Goal: Task Accomplishment & Management: Use online tool/utility

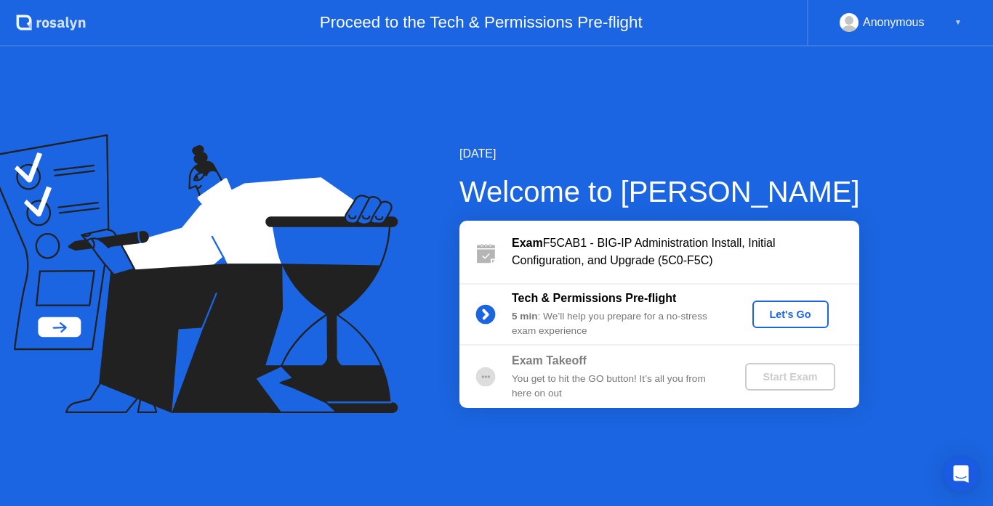
click at [791, 302] on button "Let's Go" at bounding box center [790, 315] width 76 height 28
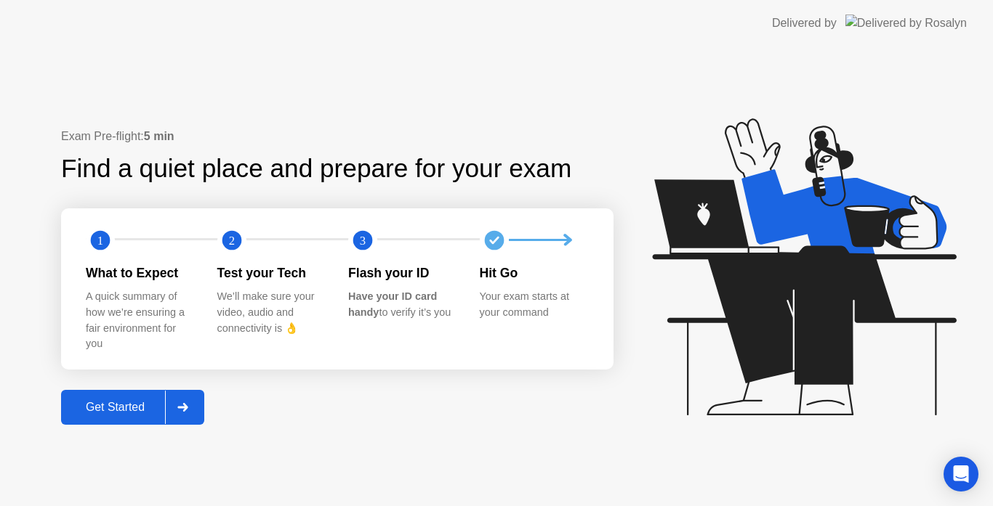
click at [107, 414] on div "Get Started" at bounding box center [115, 407] width 100 height 13
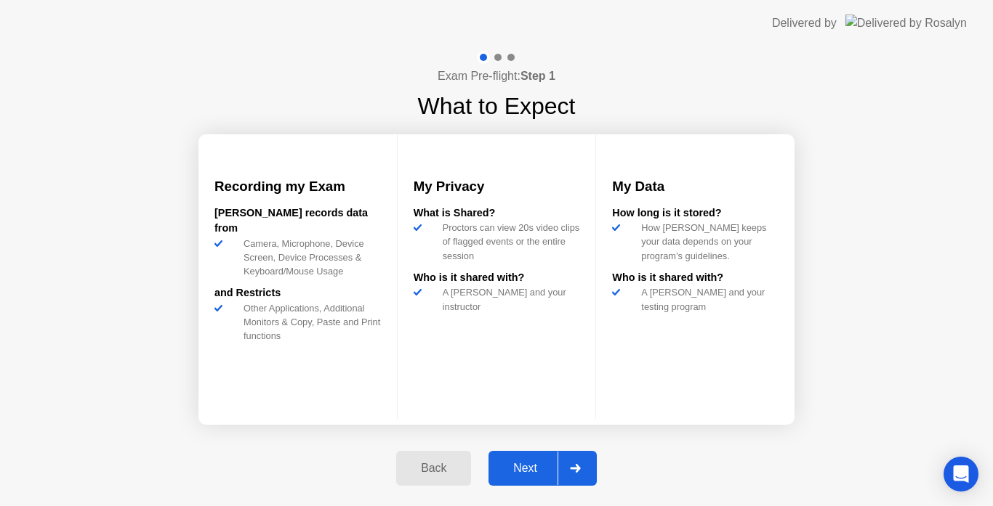
click at [512, 469] on div "Next" at bounding box center [525, 468] width 65 height 13
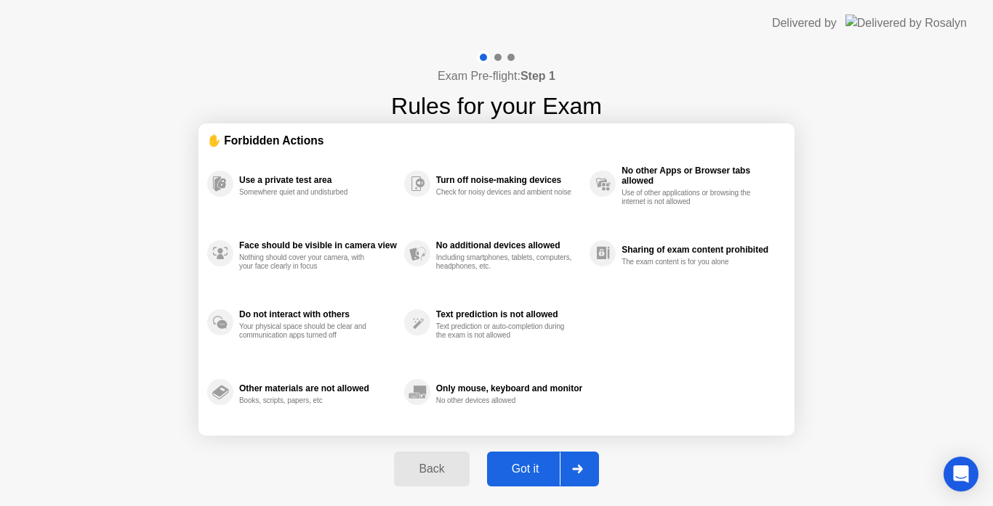
click at [513, 467] on div "Got it" at bounding box center [525, 469] width 68 height 13
select select "**********"
select select "*******"
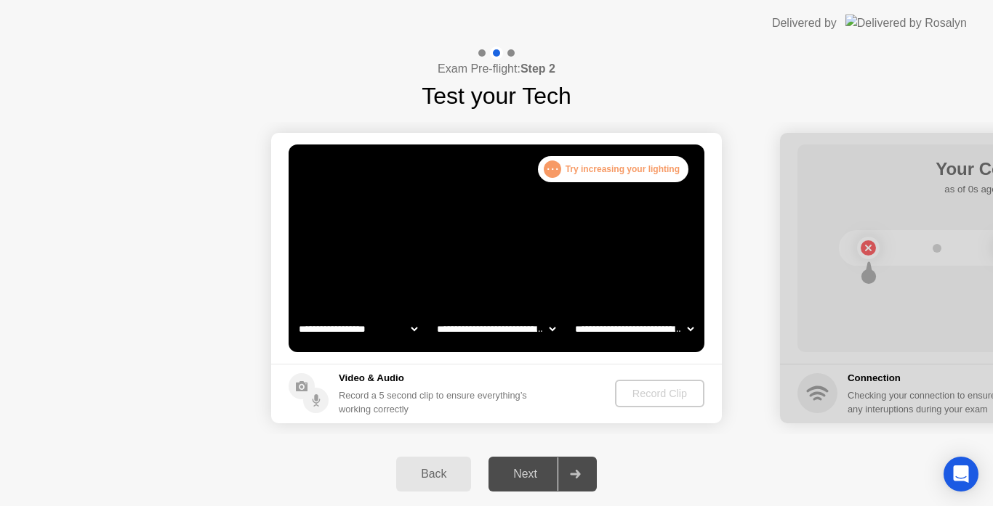
click at [450, 478] on div "Back" at bounding box center [433, 474] width 66 height 13
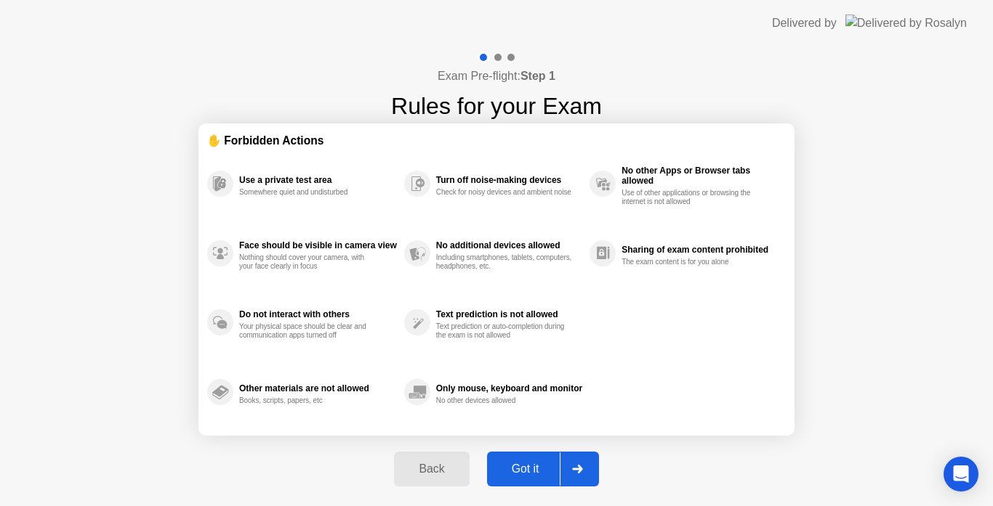
click at [524, 486] on button "Got it" at bounding box center [543, 469] width 112 height 35
select select "**********"
select select "*******"
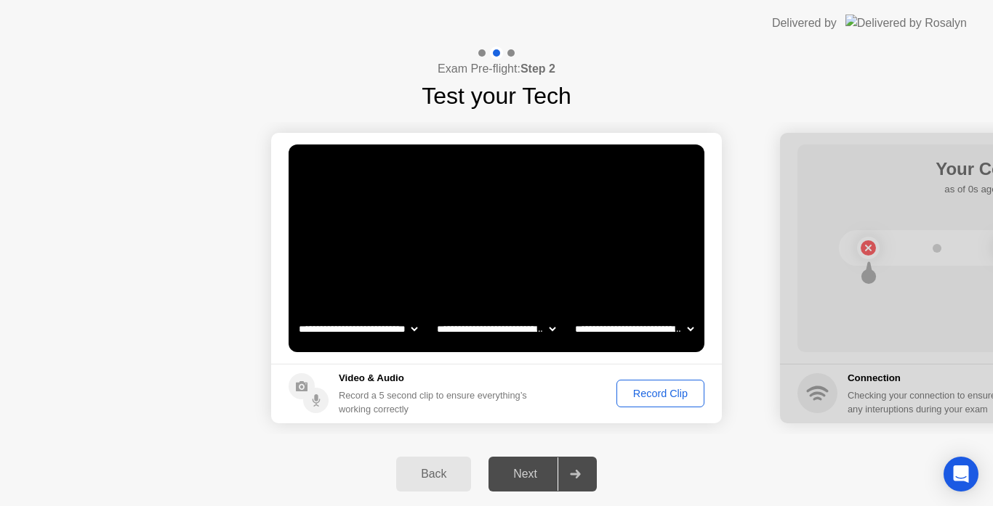
click at [536, 472] on div "Next" at bounding box center [525, 474] width 65 height 13
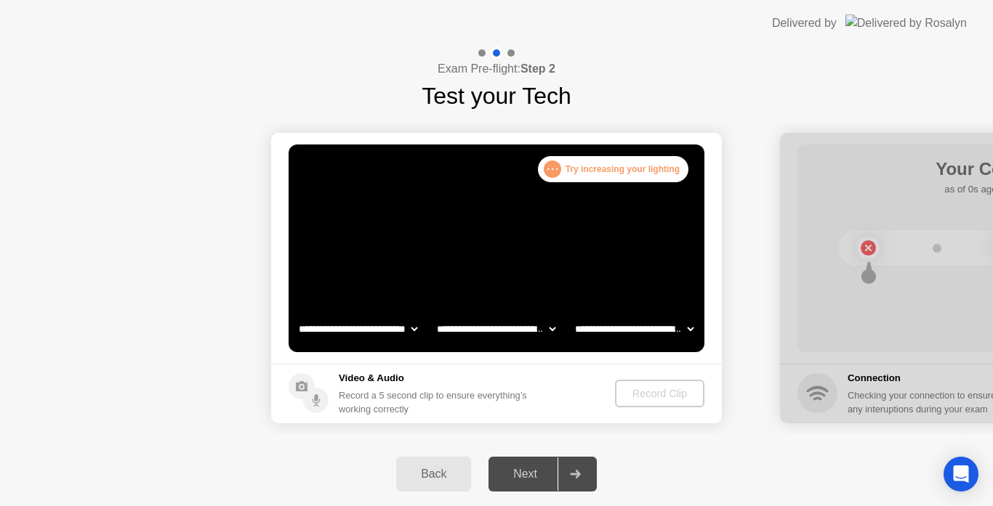
click at [516, 472] on div "Next" at bounding box center [525, 474] width 65 height 13
click at [573, 477] on icon at bounding box center [575, 474] width 11 height 9
click at [658, 390] on div "Record Clip" at bounding box center [660, 394] width 78 height 12
click at [656, 390] on div "Record Clip" at bounding box center [660, 394] width 78 height 12
click at [627, 175] on div ". . . Try increasing your lighting" at bounding box center [613, 169] width 150 height 26
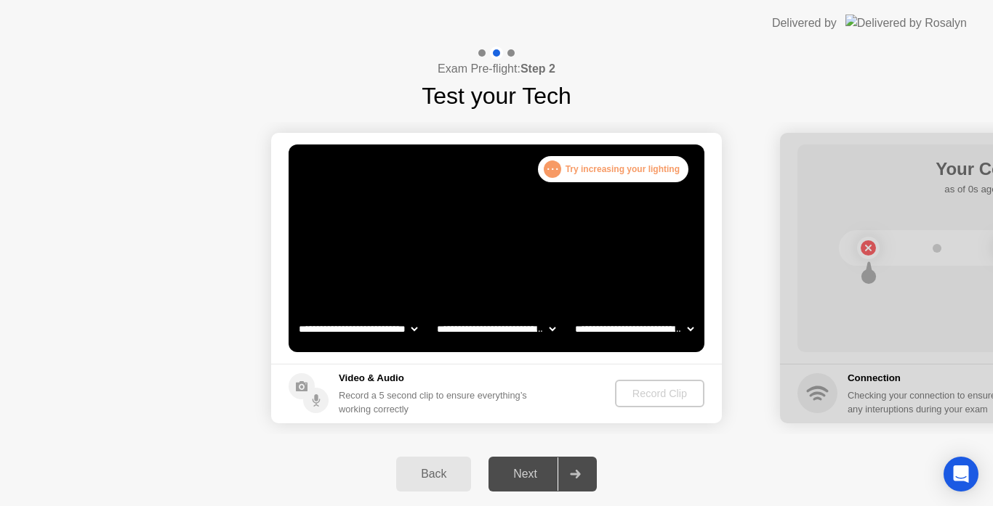
click at [582, 166] on div ". . . Try increasing your lighting" at bounding box center [613, 169] width 150 height 26
click at [562, 171] on div ". . . Try increasing your lighting" at bounding box center [613, 169] width 150 height 26
click at [561, 171] on div ". . ." at bounding box center [552, 169] width 17 height 17
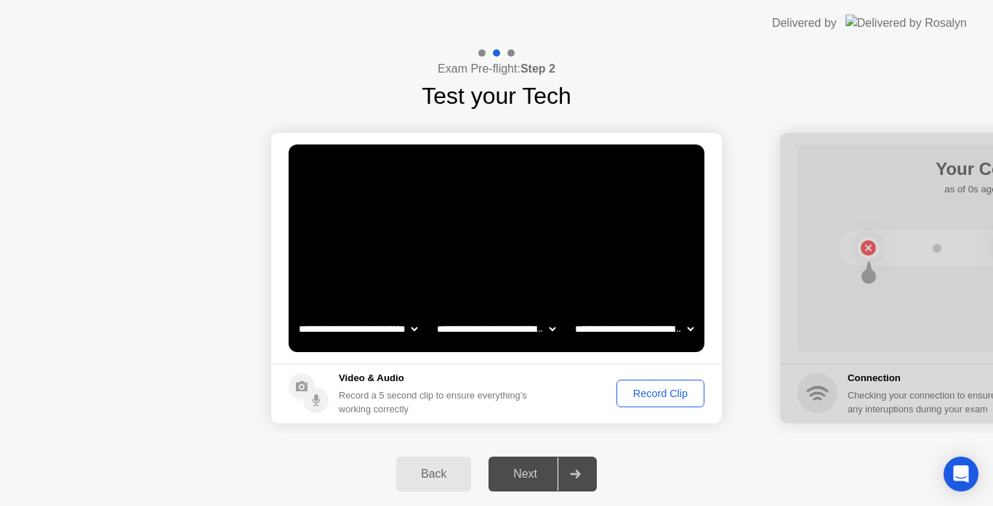
click at [653, 398] on div "Record Clip" at bounding box center [660, 394] width 78 height 12
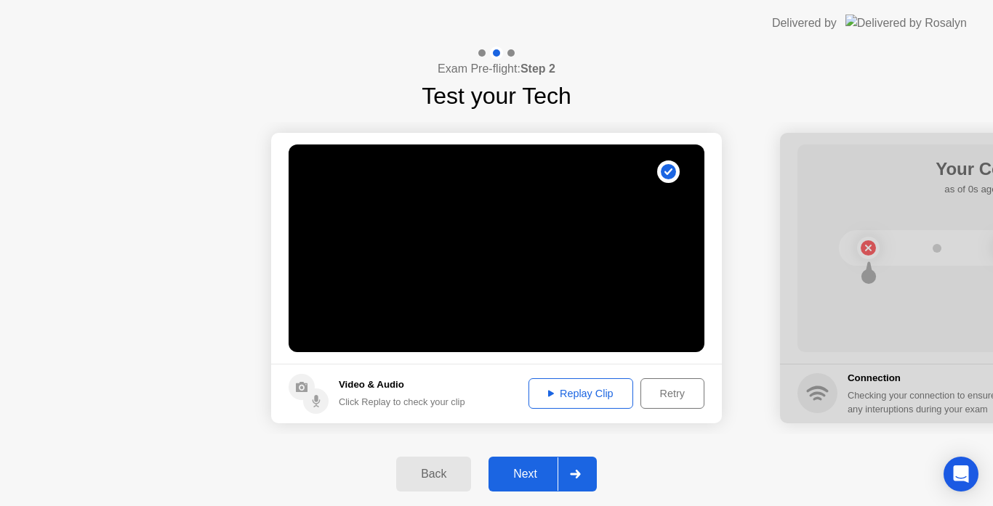
click at [562, 392] on div "Replay Clip" at bounding box center [580, 394] width 94 height 12
click at [575, 397] on div "Replay Clip" at bounding box center [580, 394] width 94 height 12
click at [531, 474] on div "Next" at bounding box center [525, 474] width 65 height 13
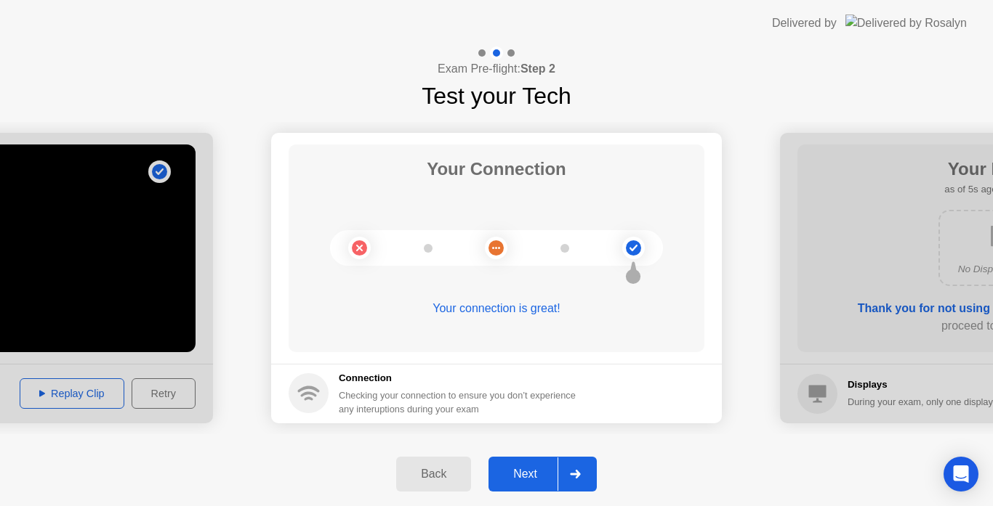
click at [532, 472] on div "Next" at bounding box center [525, 474] width 65 height 13
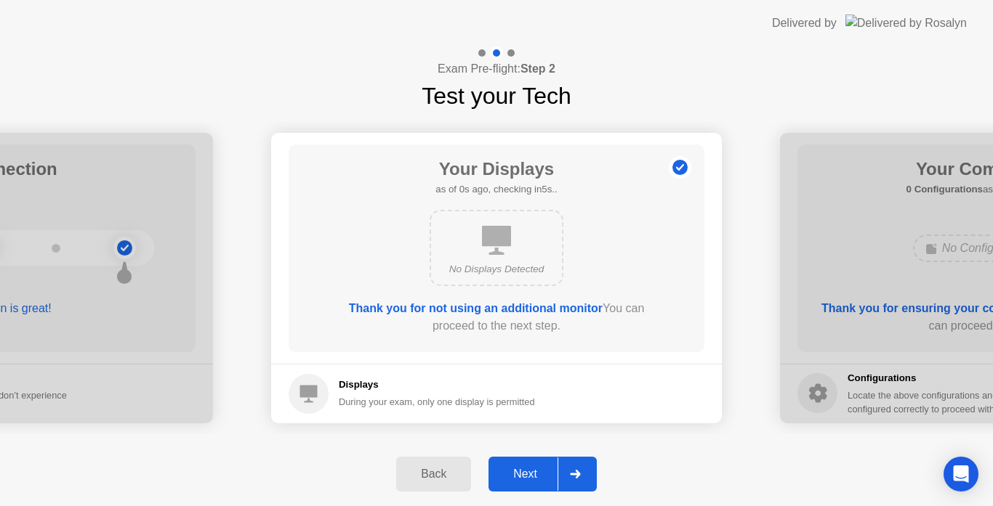
click at [528, 473] on div "Next" at bounding box center [525, 474] width 65 height 13
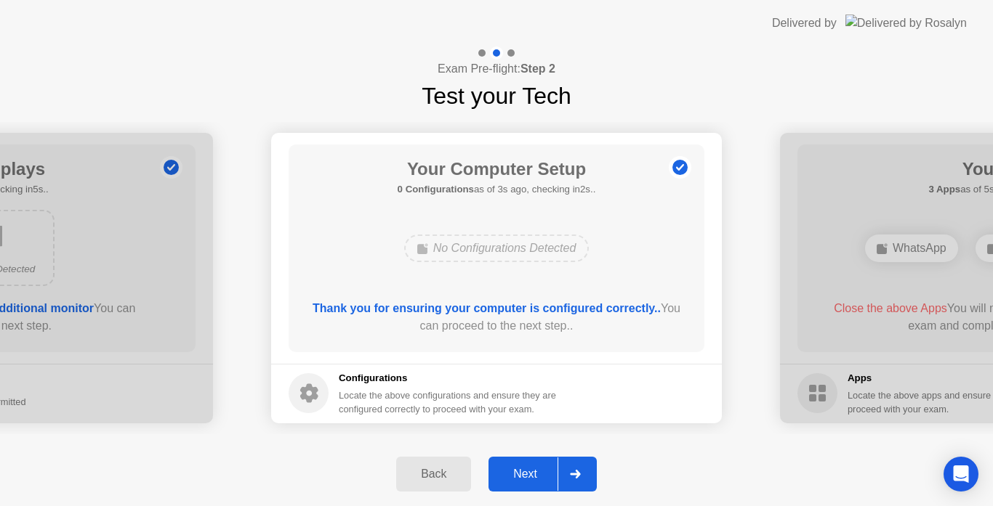
click at [528, 473] on div "Next" at bounding box center [525, 474] width 65 height 13
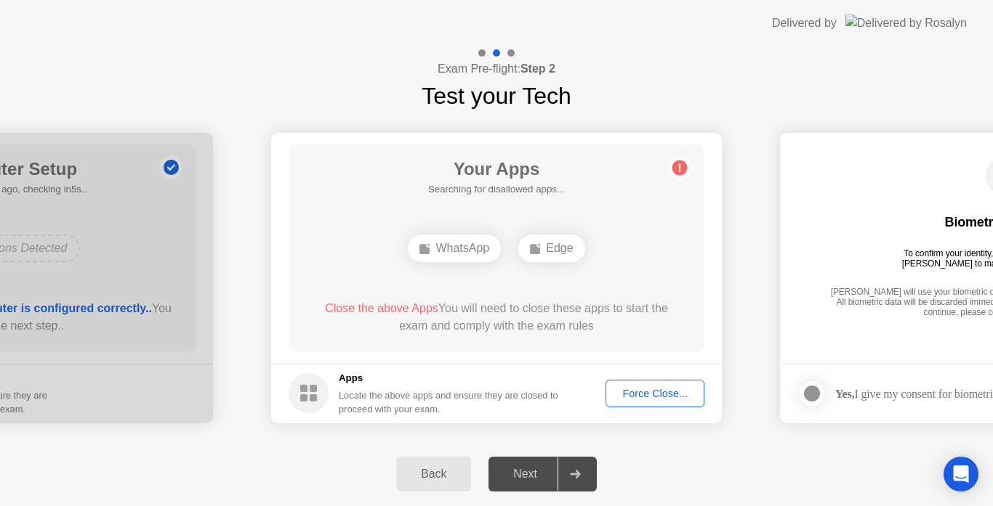
click at [459, 247] on div "WhatsApp" at bounding box center [454, 249] width 93 height 28
click at [658, 400] on div "Force Close..." at bounding box center [654, 394] width 89 height 12
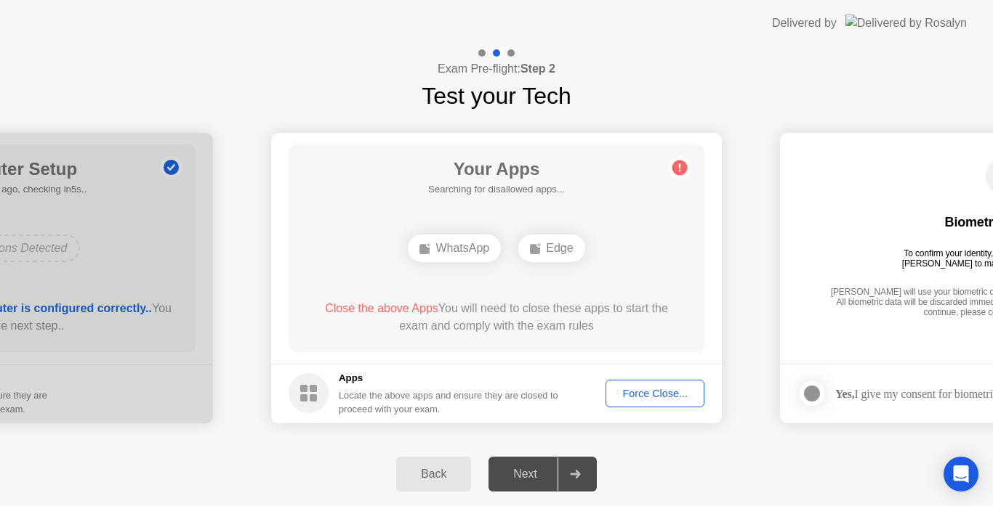
click at [655, 395] on div "Force Close..." at bounding box center [654, 394] width 89 height 12
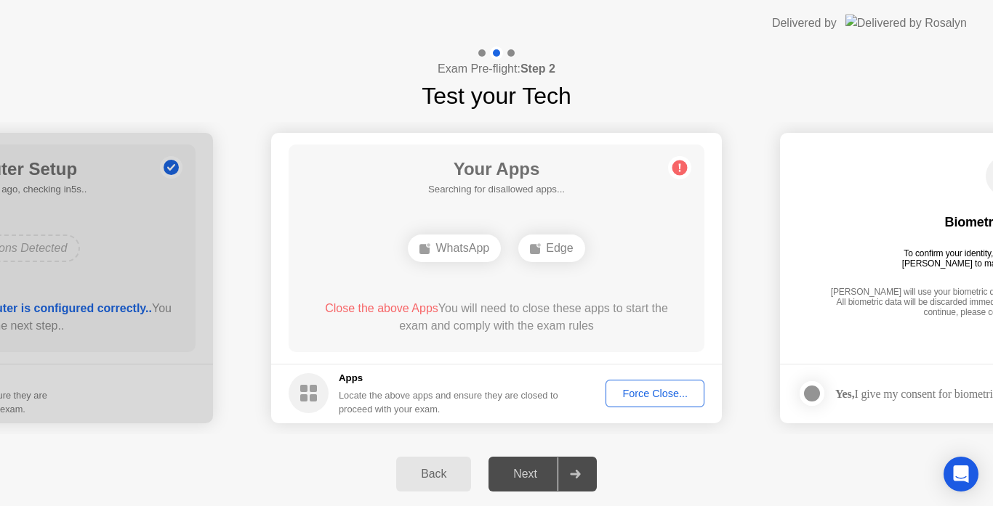
click at [641, 381] on button "Force Close..." at bounding box center [654, 394] width 99 height 28
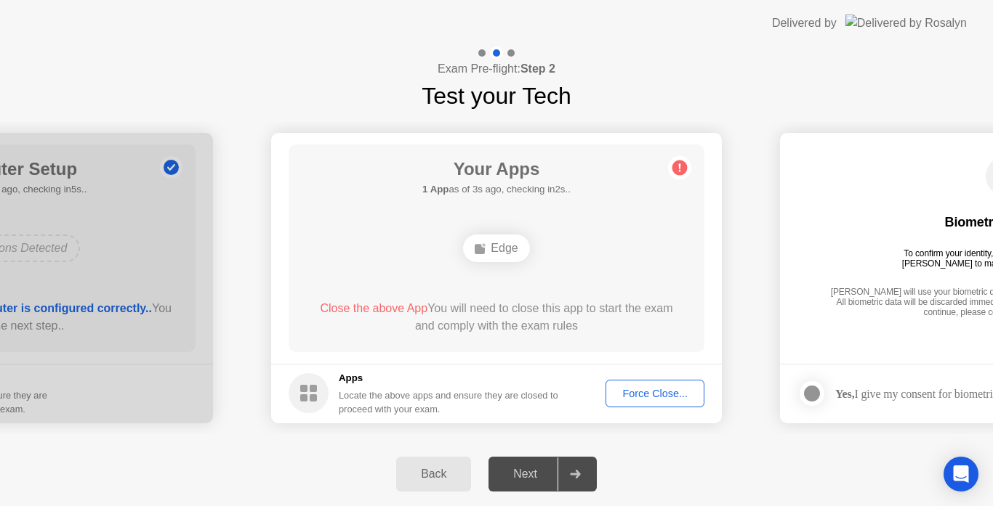
click at [515, 256] on div "Edge" at bounding box center [496, 249] width 66 height 28
click at [675, 397] on div "Force Close..." at bounding box center [654, 394] width 89 height 12
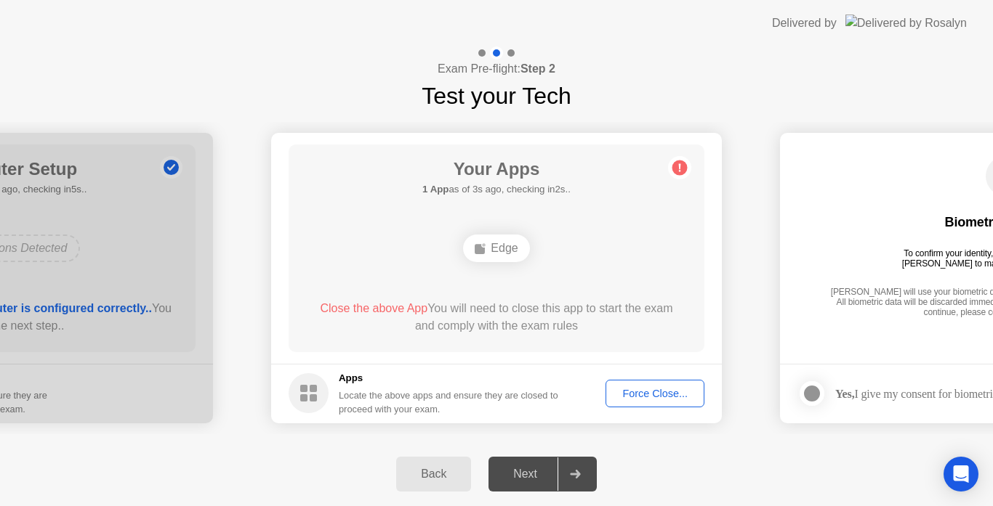
click at [655, 392] on div "Force Close..." at bounding box center [654, 394] width 89 height 12
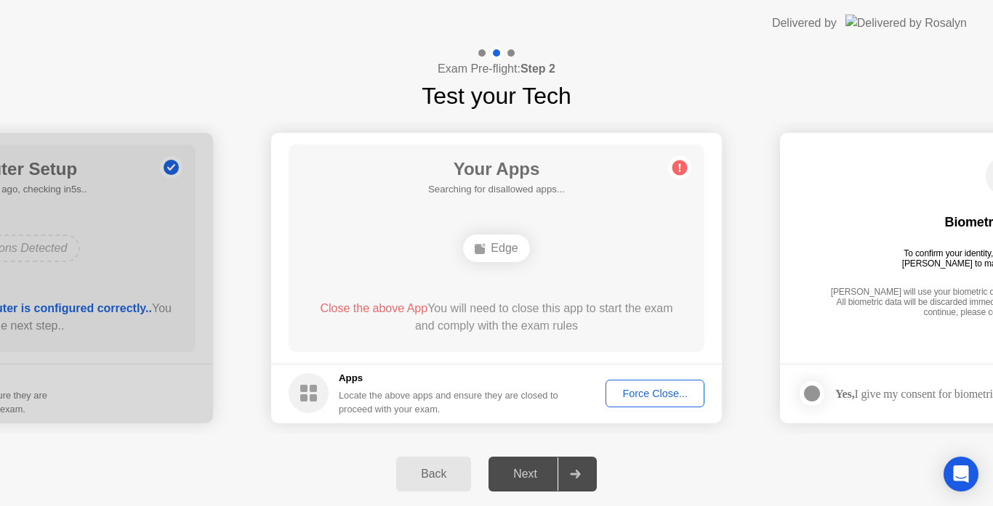
click at [642, 395] on div "Force Close..." at bounding box center [654, 394] width 89 height 12
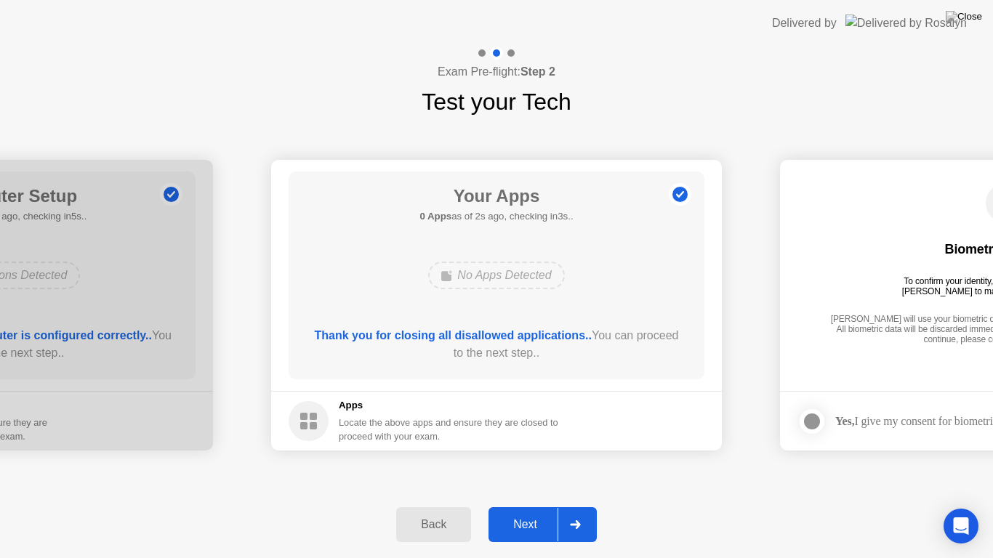
click at [526, 506] on div "Next" at bounding box center [525, 524] width 65 height 13
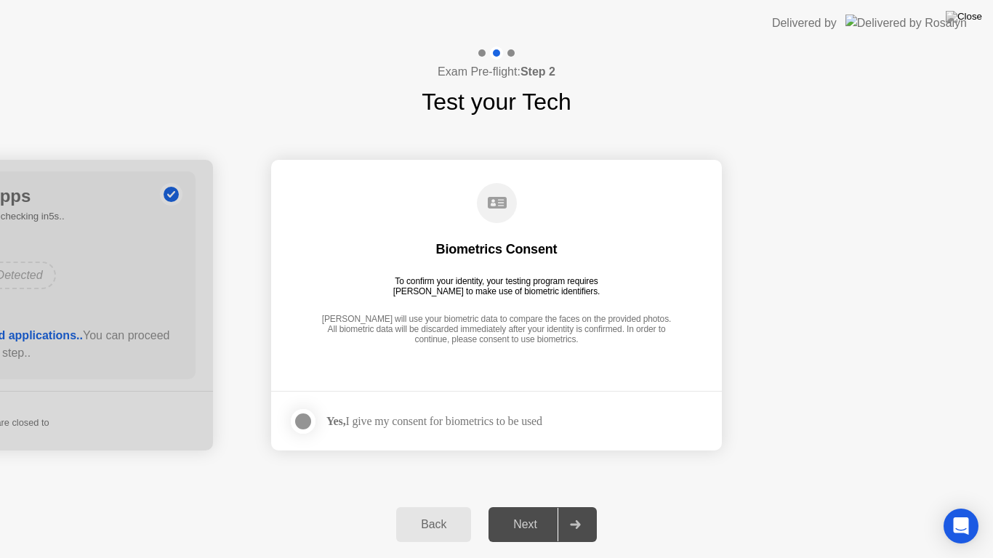
click at [307, 424] on div at bounding box center [302, 421] width 17 height 17
click at [506, 506] on div "Next" at bounding box center [525, 524] width 65 height 13
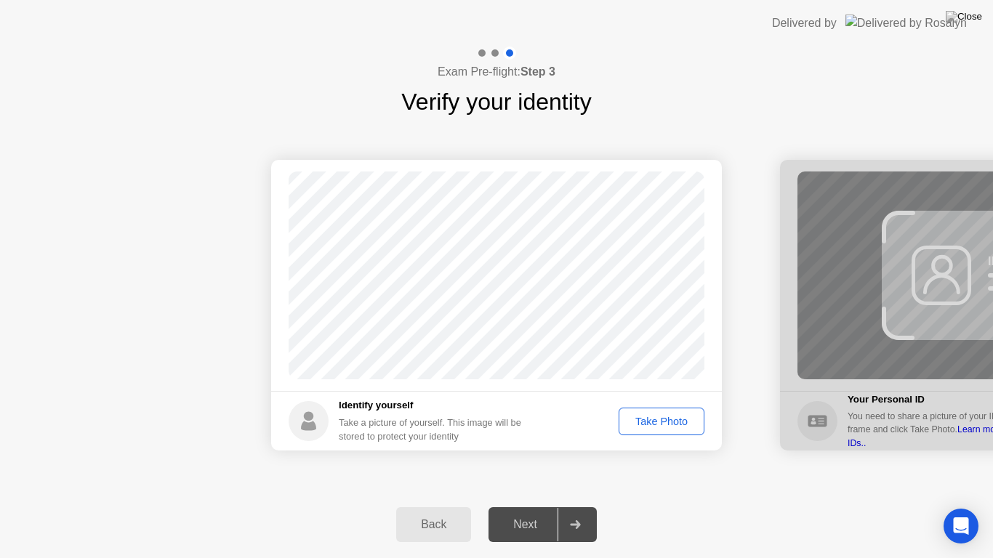
click at [656, 424] on div "Take Photo" at bounding box center [661, 422] width 76 height 12
click at [520, 506] on div "Next" at bounding box center [525, 524] width 65 height 13
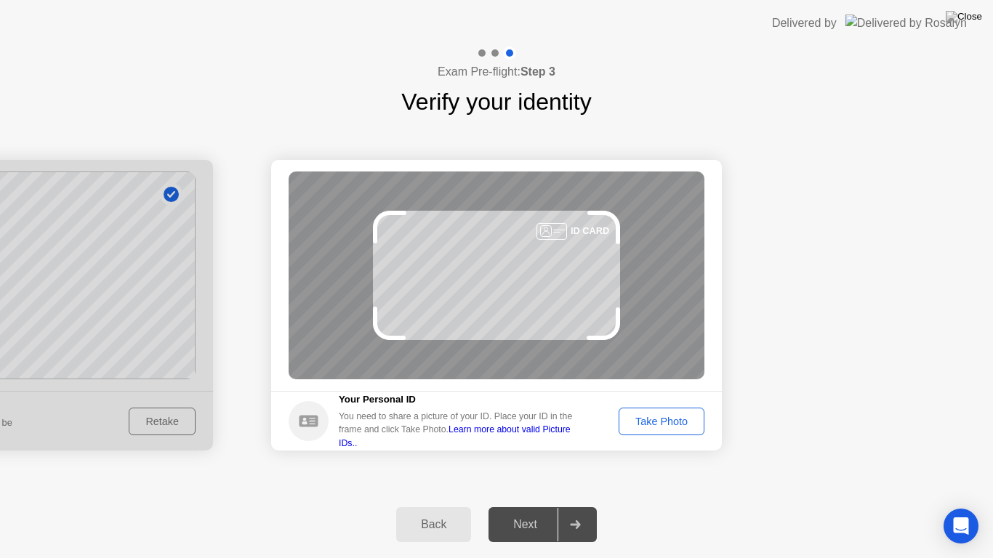
click at [655, 416] on div "Take Photo" at bounding box center [661, 422] width 76 height 12
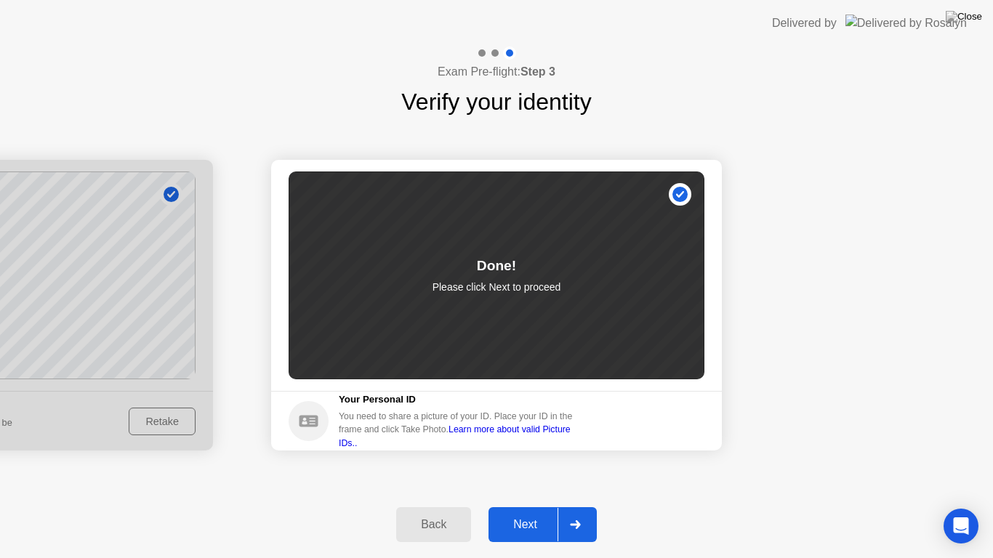
click at [525, 506] on div "Next" at bounding box center [525, 524] width 65 height 13
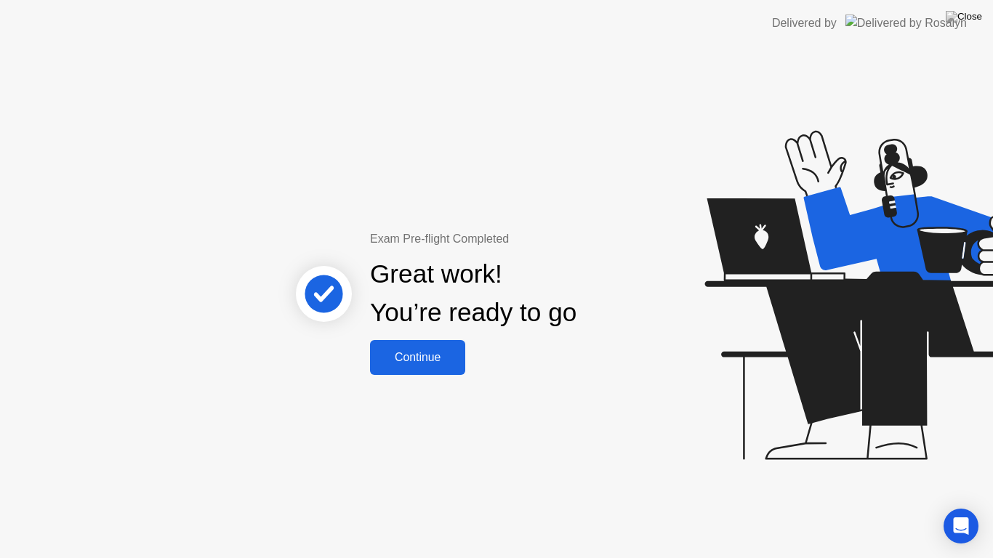
click at [426, 351] on div "Continue" at bounding box center [417, 357] width 86 height 13
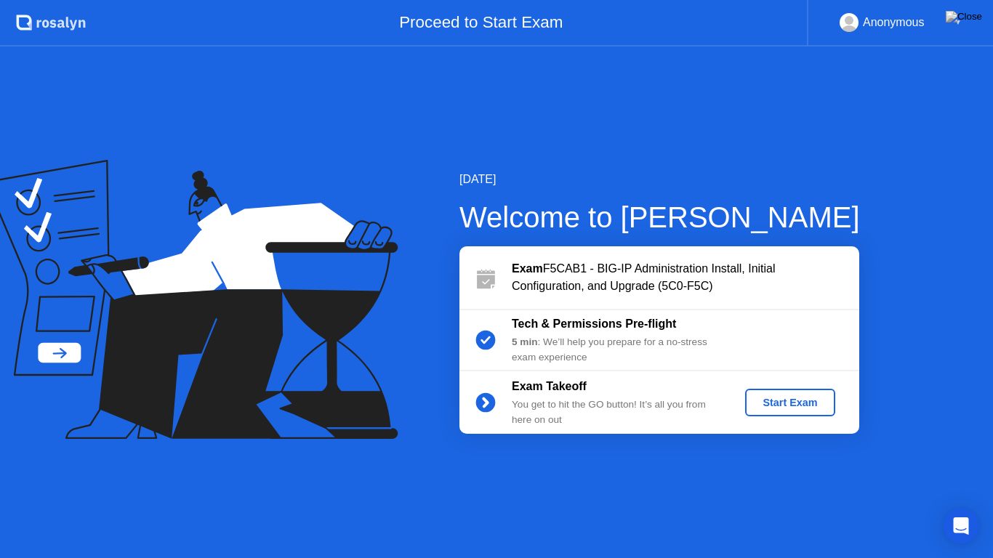
click at [796, 394] on button "Start Exam" at bounding box center [789, 403] width 89 height 28
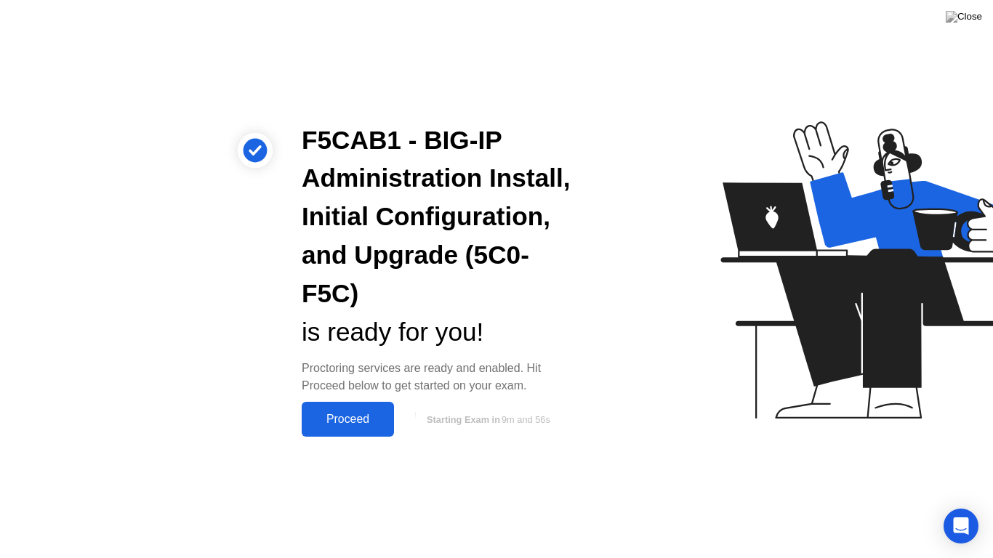
click at [324, 426] on div "Proceed" at bounding box center [348, 419] width 84 height 13
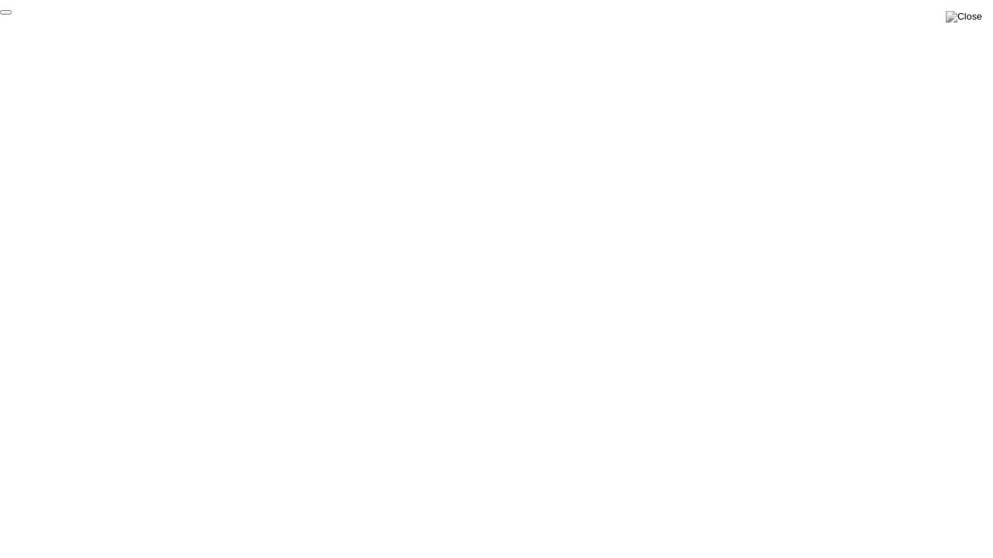
click at [12, 15] on button "End Proctoring Session" at bounding box center [6, 12] width 12 height 4
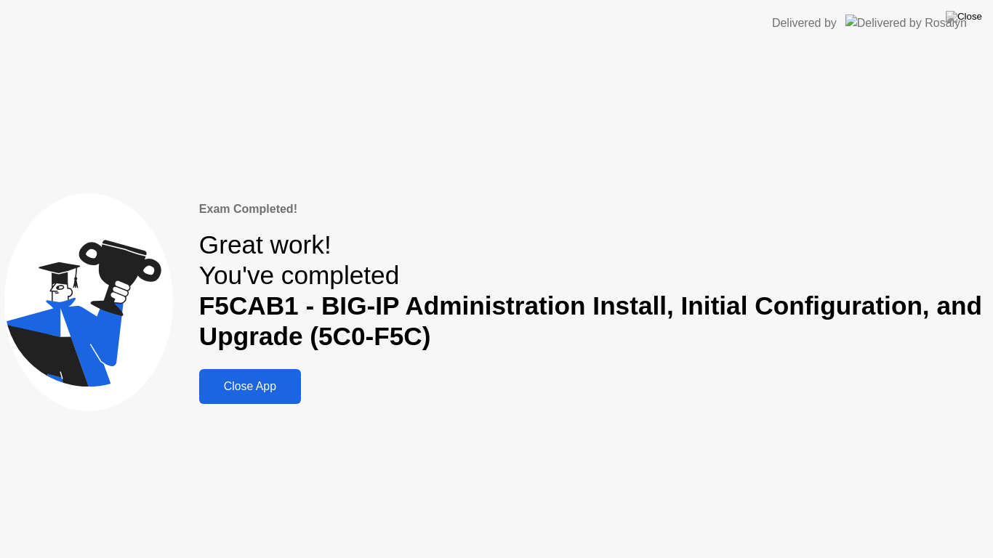
click at [256, 393] on div "Close App" at bounding box center [249, 386] width 93 height 13
